Goal: Transaction & Acquisition: Purchase product/service

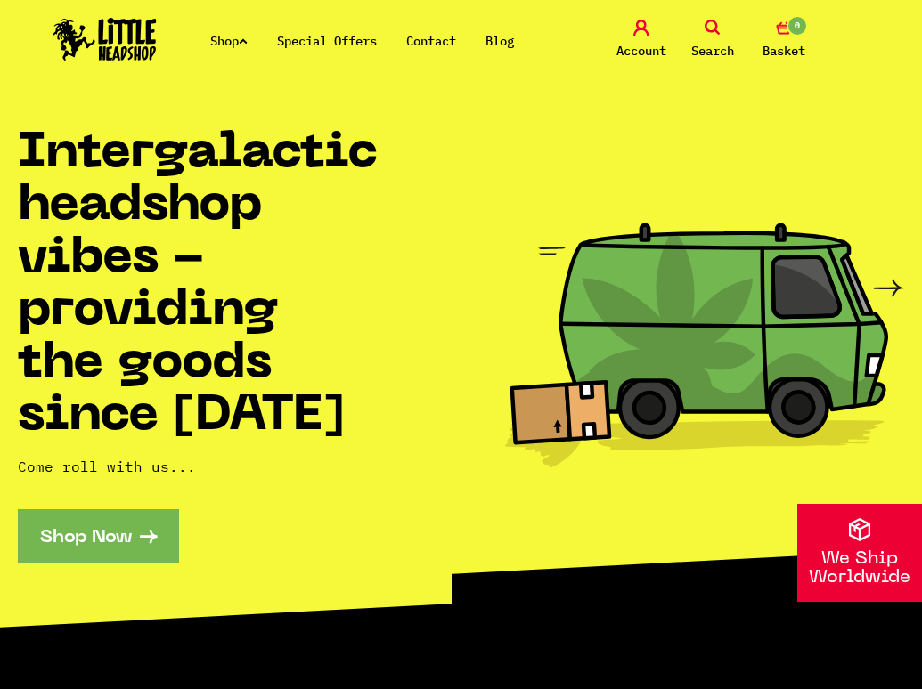
click at [224, 37] on link "Shop" at bounding box center [228, 41] width 37 height 16
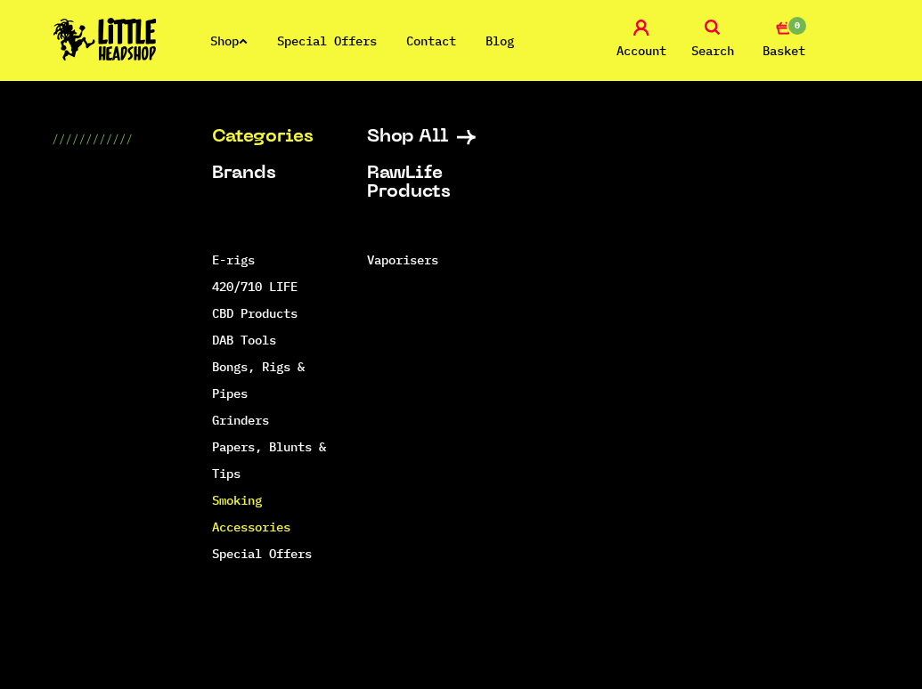
click at [240, 504] on link "Smoking Accessories" at bounding box center [251, 514] width 78 height 43
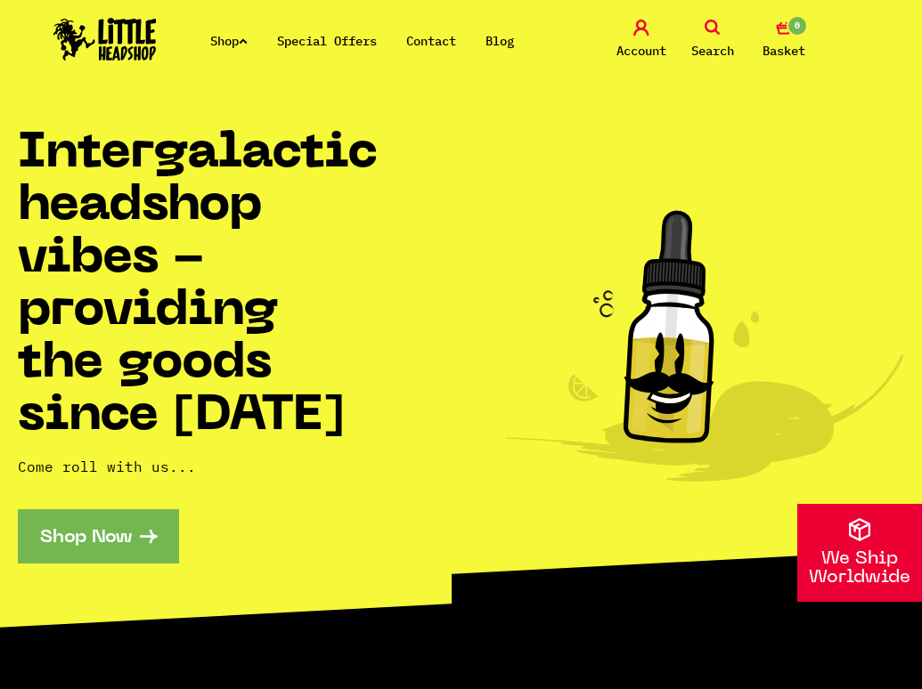
click at [93, 542] on link "Shop Now" at bounding box center [98, 536] width 161 height 54
